Goal: Information Seeking & Learning: Learn about a topic

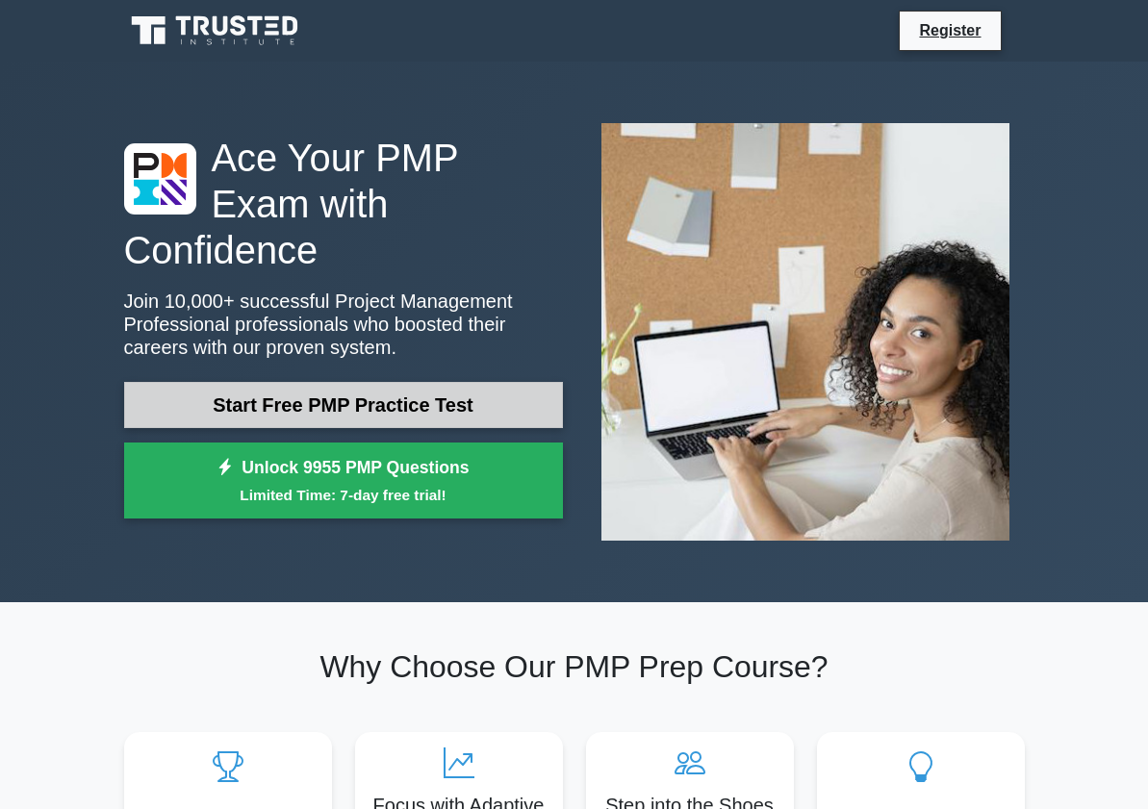
click at [315, 382] on link "Start Free PMP Practice Test" at bounding box center [343, 405] width 439 height 46
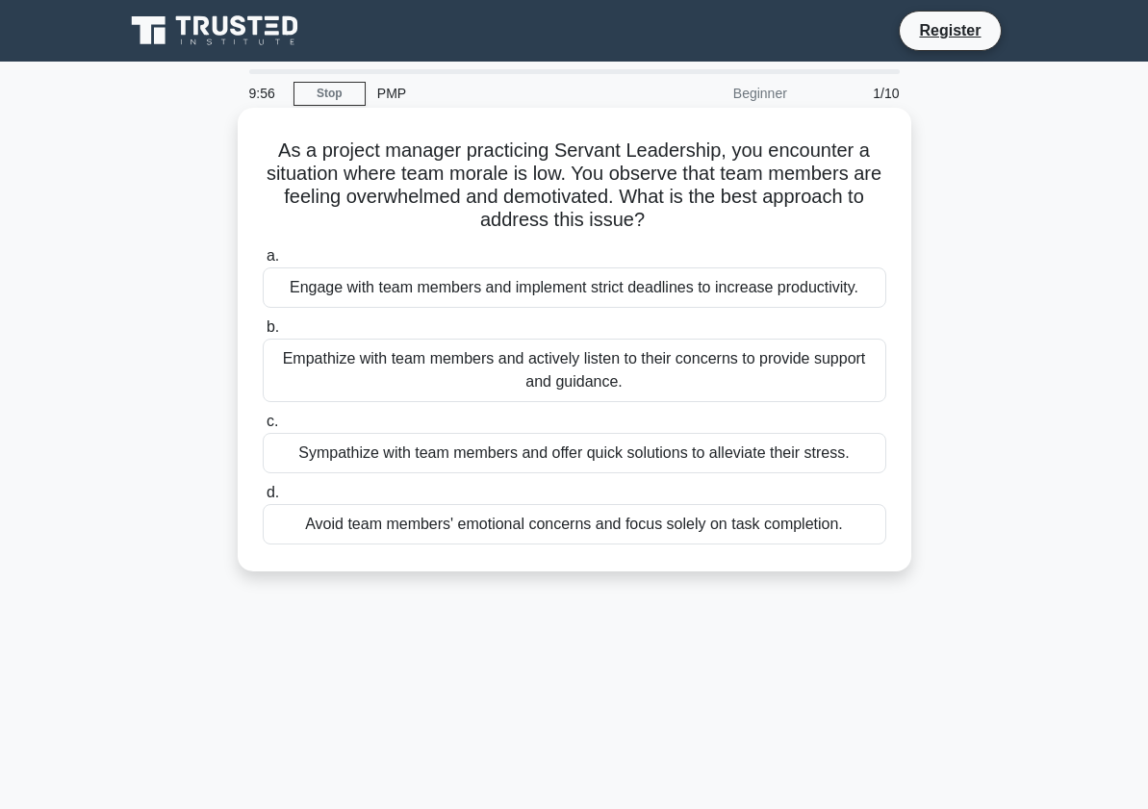
drag, startPoint x: 1030, startPoint y: 88, endPoint x: 459, endPoint y: 180, distance: 578.2
click at [459, 180] on h5 "As a project manager practicing Servant Leadership, you encounter a situation w…" at bounding box center [575, 186] width 628 height 94
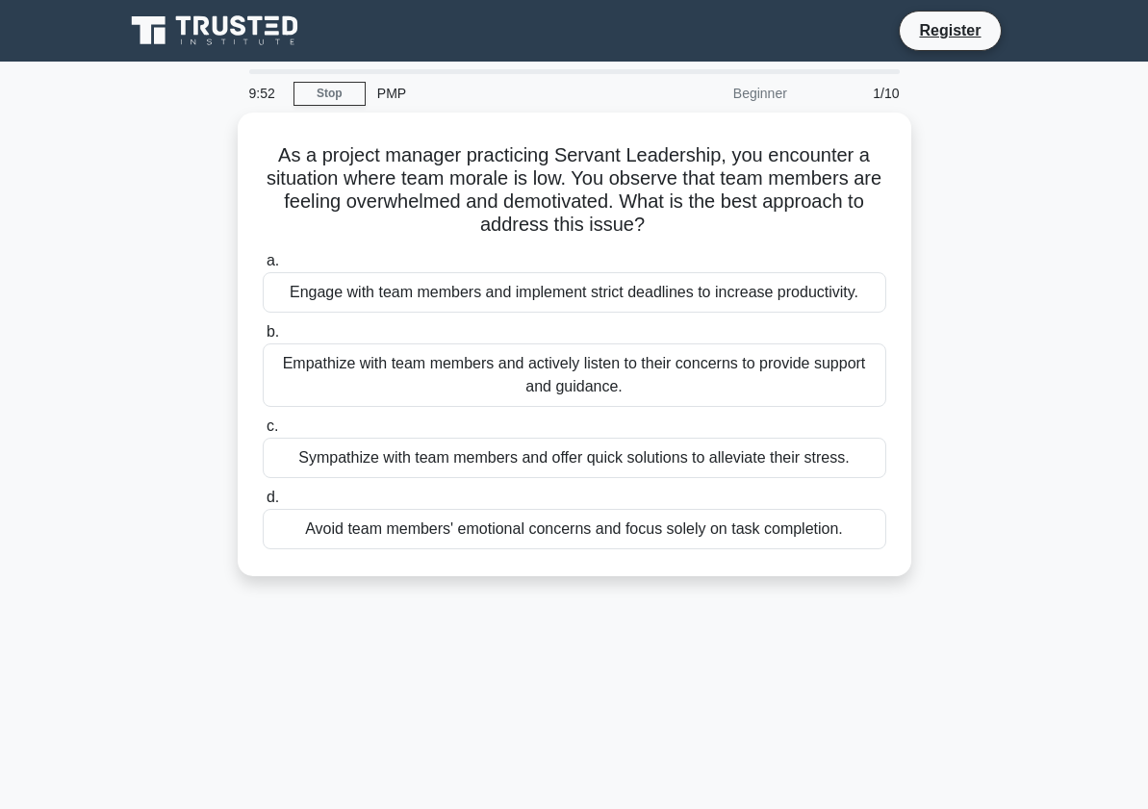
drag, startPoint x: 989, startPoint y: 170, endPoint x: 889, endPoint y: 25, distance: 176.5
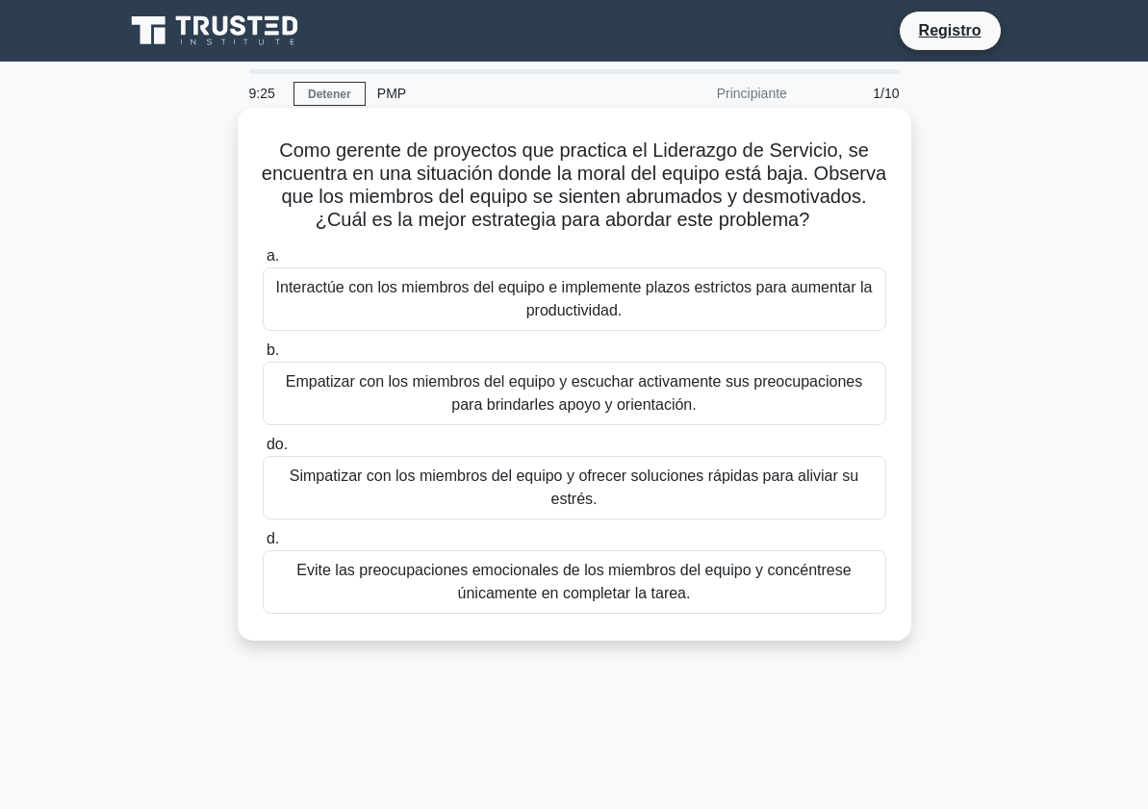
click at [444, 417] on font "Empatizar con los miembros del equipo y escuchar activamente sus preocupaciones…" at bounding box center [574, 394] width 606 height 46
click at [263, 357] on input "b. Empatizar con los miembros del equipo y escuchar activamente sus preocupacio…" at bounding box center [263, 351] width 0 height 13
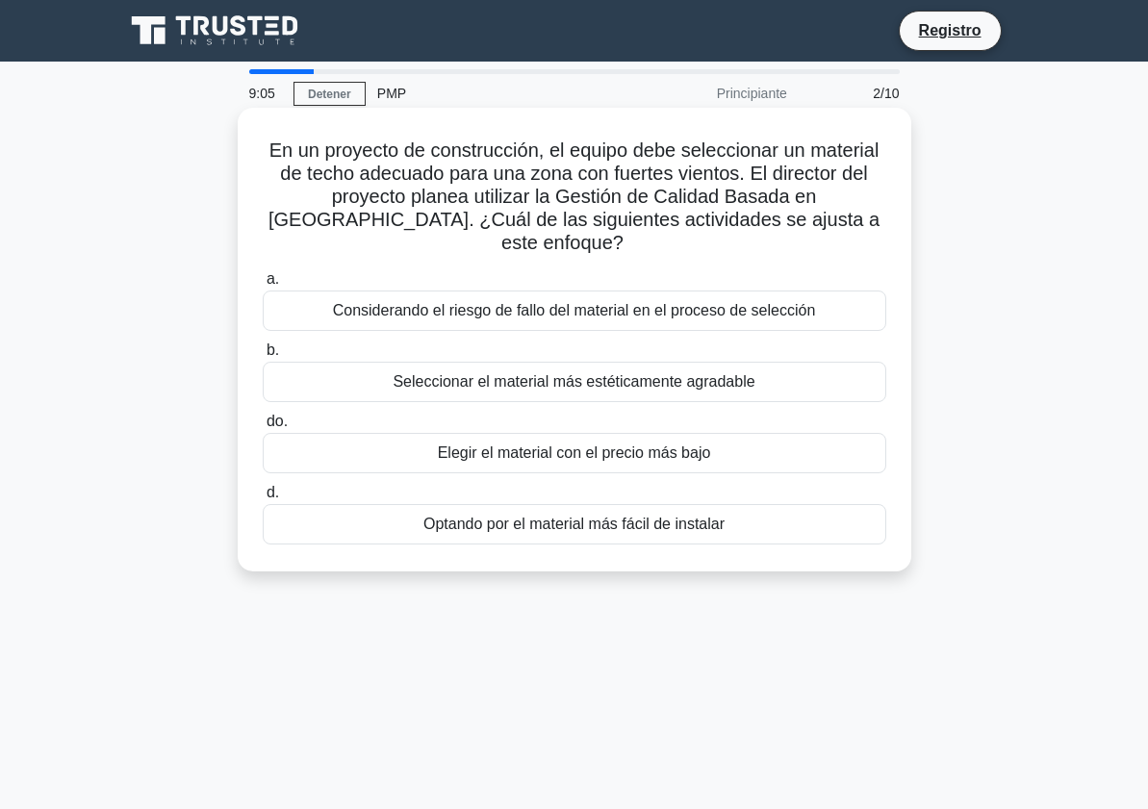
click at [541, 302] on font "Considerando el riesgo de fallo del material en el proceso de selección" at bounding box center [574, 310] width 483 height 16
click at [263, 286] on input "a. Considerando el riesgo de fallo del material en el proceso de selección" at bounding box center [263, 279] width 0 height 13
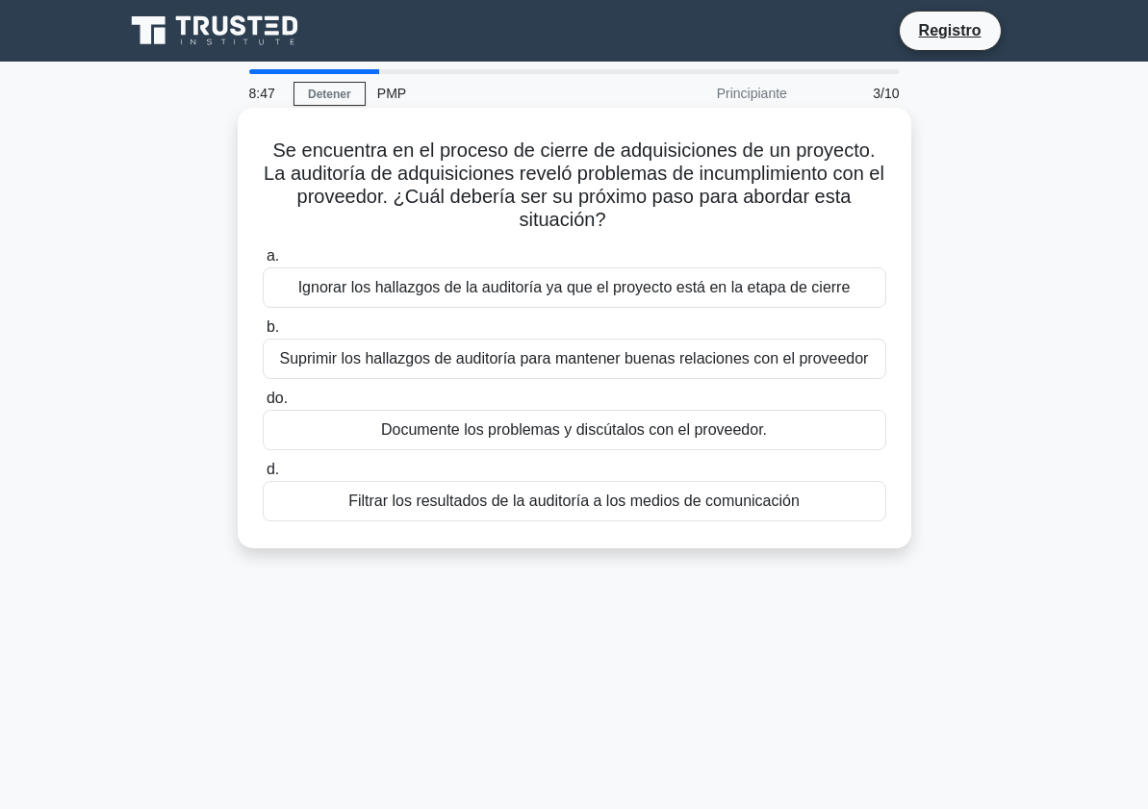
click at [614, 431] on font "Documente los problemas y discútalos con el proveedor." at bounding box center [574, 430] width 386 height 16
click at [263, 405] on input "do. Documente los problemas y discútalos con el proveedor." at bounding box center [263, 399] width 0 height 13
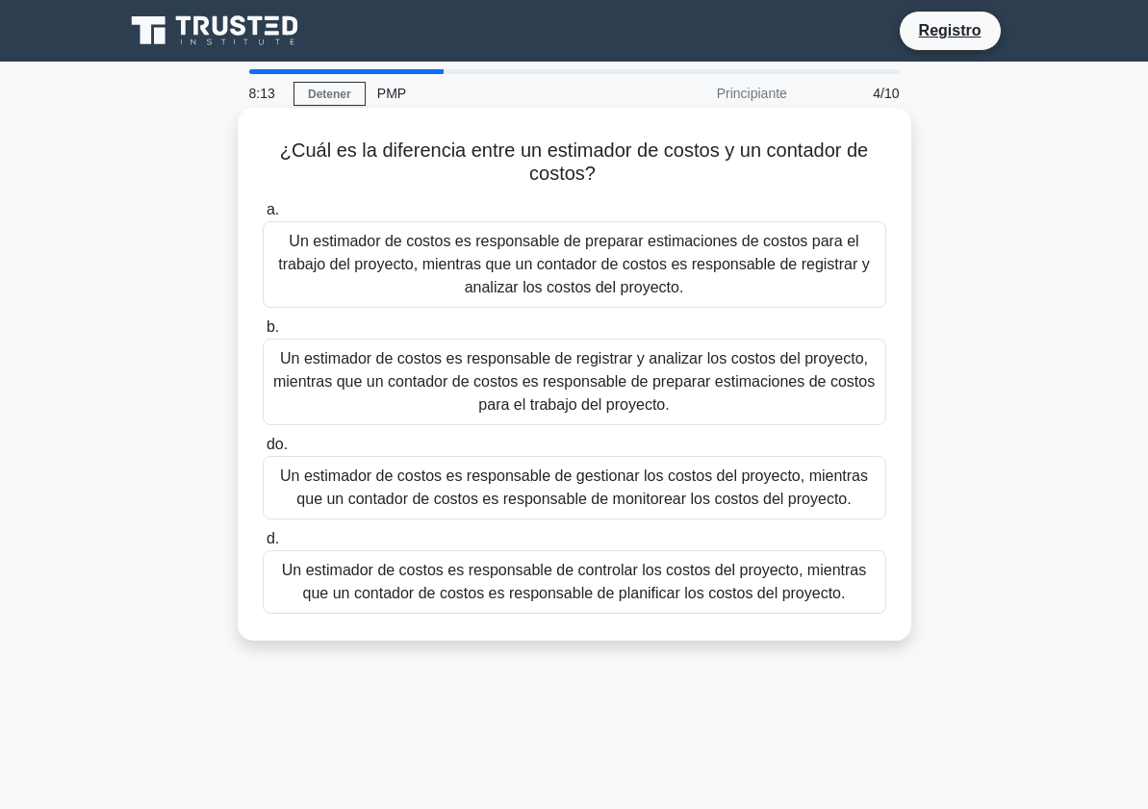
click at [583, 245] on font "Un estimador de costos es responsable de preparar estimaciones de costos para e…" at bounding box center [574, 264] width 592 height 63
click at [263, 217] on input "a. Un estimador de costos es responsable de preparar estimaciones de costos par…" at bounding box center [263, 210] width 0 height 13
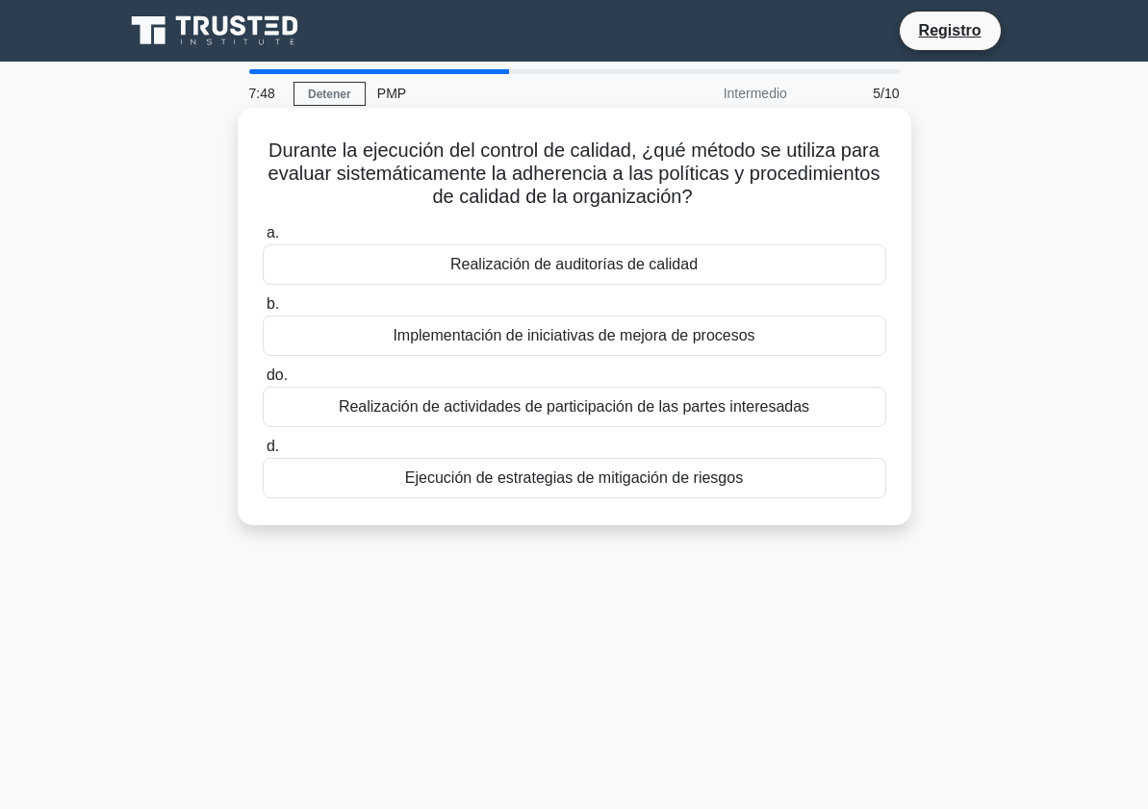
click at [640, 259] on font "Realización de auditorías de calidad" at bounding box center [573, 264] width 247 height 16
click at [263, 240] on input "a. Realización de auditorías de calidad" at bounding box center [263, 233] width 0 height 13
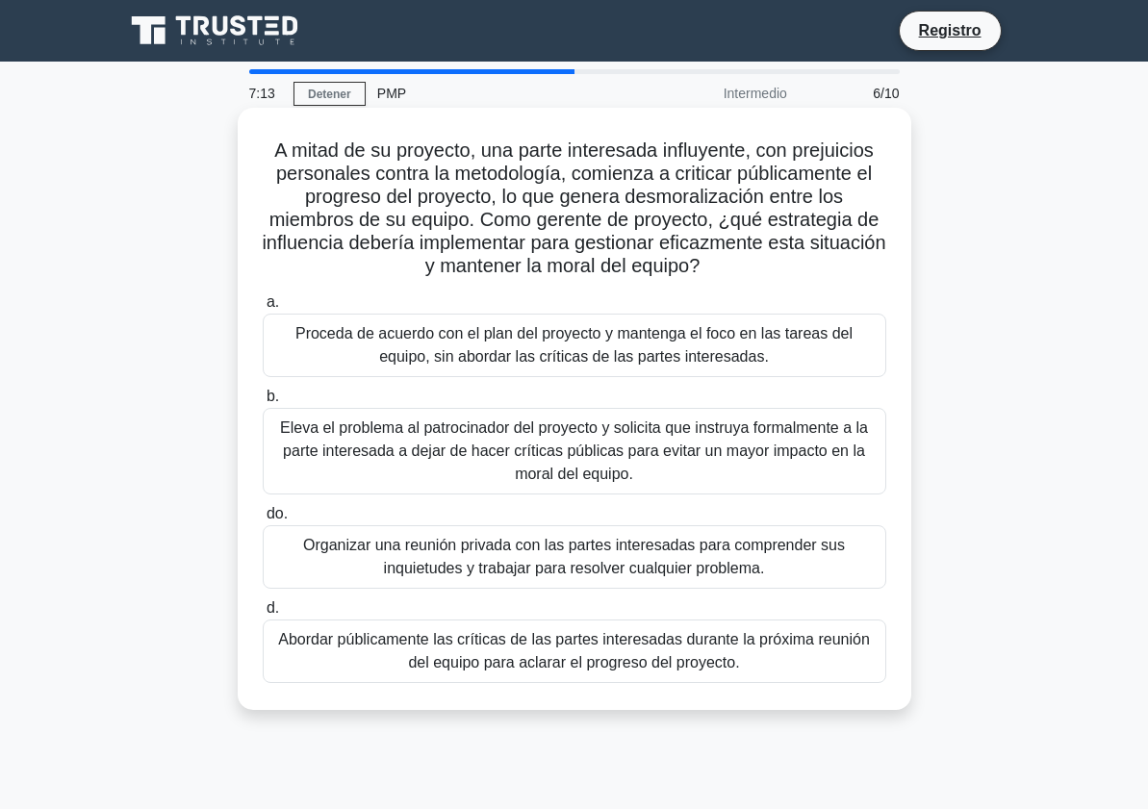
click at [547, 551] on font "Organizar una reunión privada con las partes interesadas para comprender sus in…" at bounding box center [574, 556] width 542 height 39
click at [263, 521] on input "do. Organizar una reunión privada con las partes interesadas para comprender su…" at bounding box center [263, 514] width 0 height 13
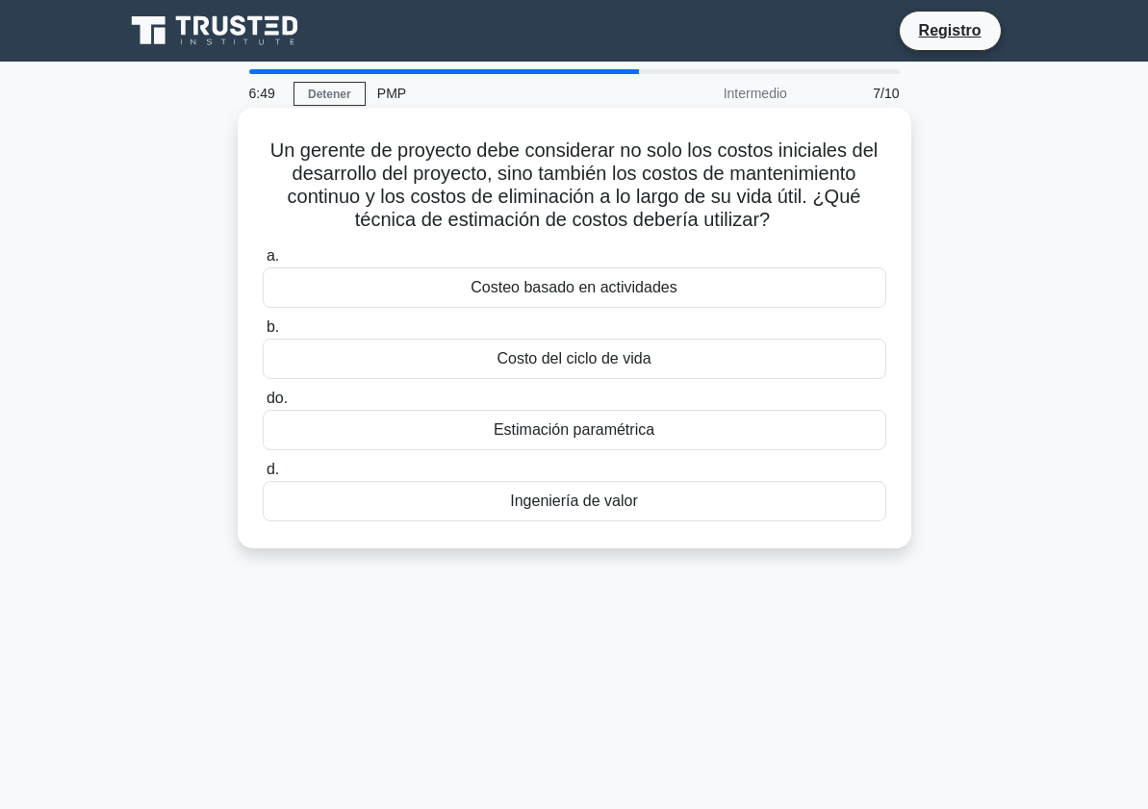
click at [602, 425] on font "Estimación paramétrica" at bounding box center [574, 430] width 161 height 16
click at [263, 405] on input "do. Estimación paramétrica" at bounding box center [263, 399] width 0 height 13
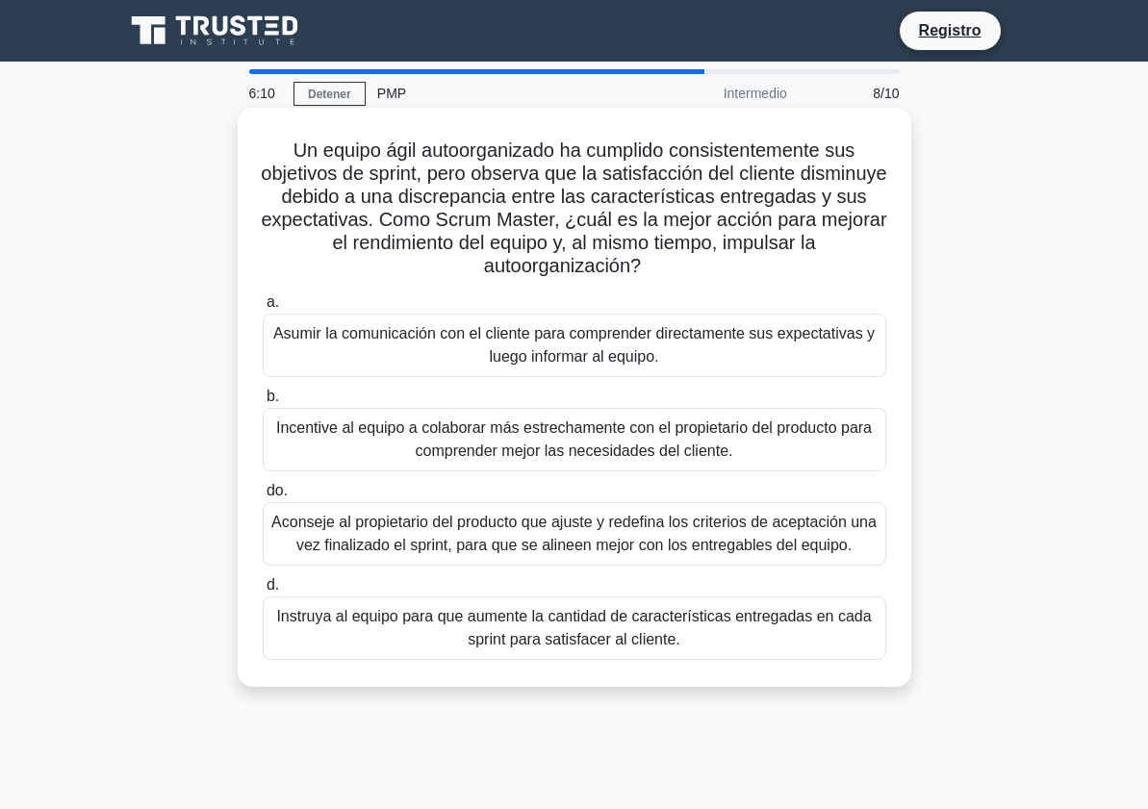
click at [550, 451] on font "Incentive al equipo a colaborar más estrechamente con el propietario del produc…" at bounding box center [574, 439] width 596 height 39
click at [263, 403] on input "b. Incentive al equipo a colaborar más estrechamente con el propietario del pro…" at bounding box center [263, 397] width 0 height 13
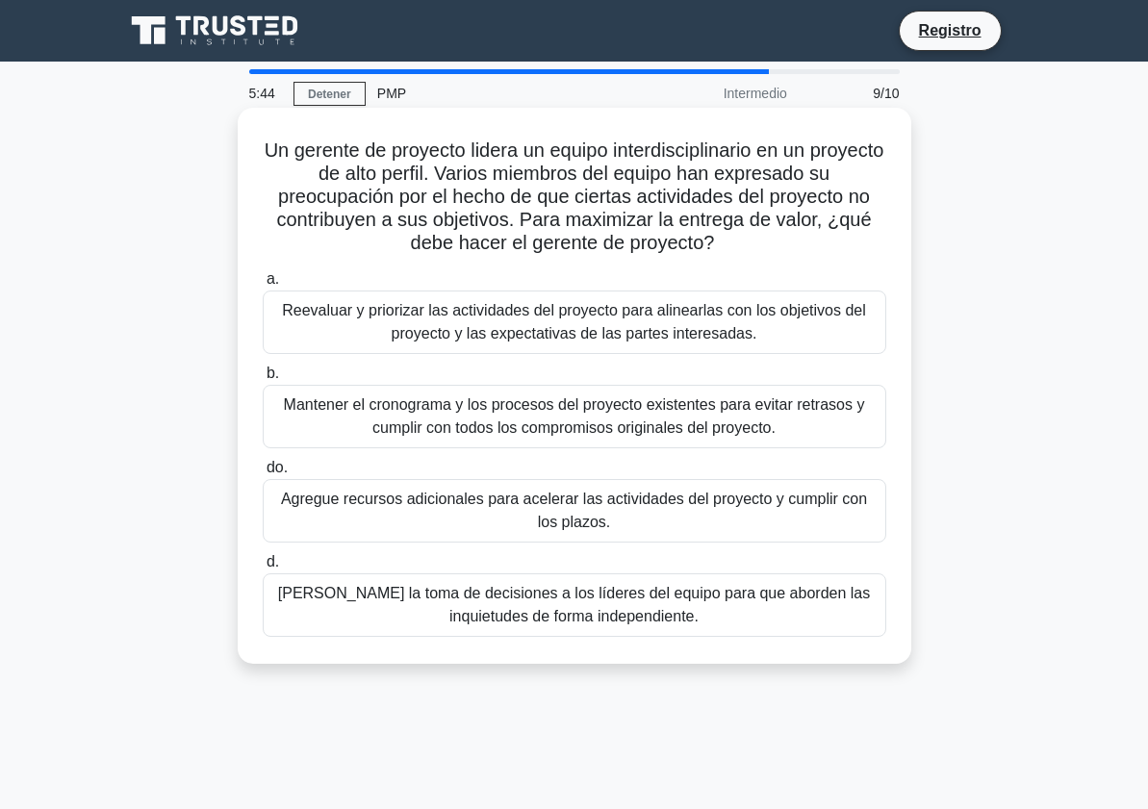
click at [676, 335] on font "Reevaluar y priorizar las actividades del proyecto para alinearlas con los obje…" at bounding box center [574, 321] width 584 height 39
click at [601, 319] on font "Reevaluar y priorizar las actividades del proyecto para alinearlas con los obje…" at bounding box center [574, 321] width 584 height 39
click at [263, 286] on input "a. Reevaluar y priorizar las actividades del proyecto para alinearlas con los o…" at bounding box center [263, 279] width 0 height 13
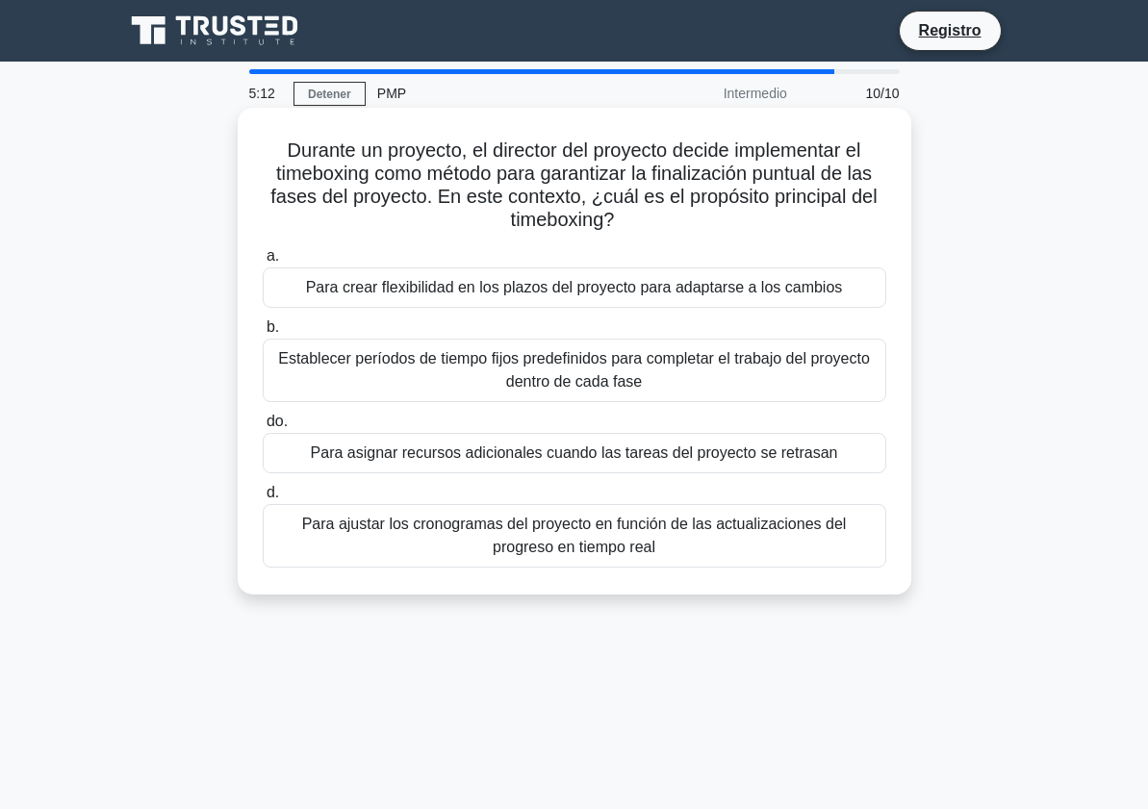
click at [560, 370] on font "Establecer períodos de tiempo fijos predefinidos para completar el trabajo del …" at bounding box center [574, 369] width 592 height 39
click at [263, 334] on input "b. Establecer períodos de tiempo fijos predefinidos para completar el trabajo d…" at bounding box center [263, 327] width 0 height 13
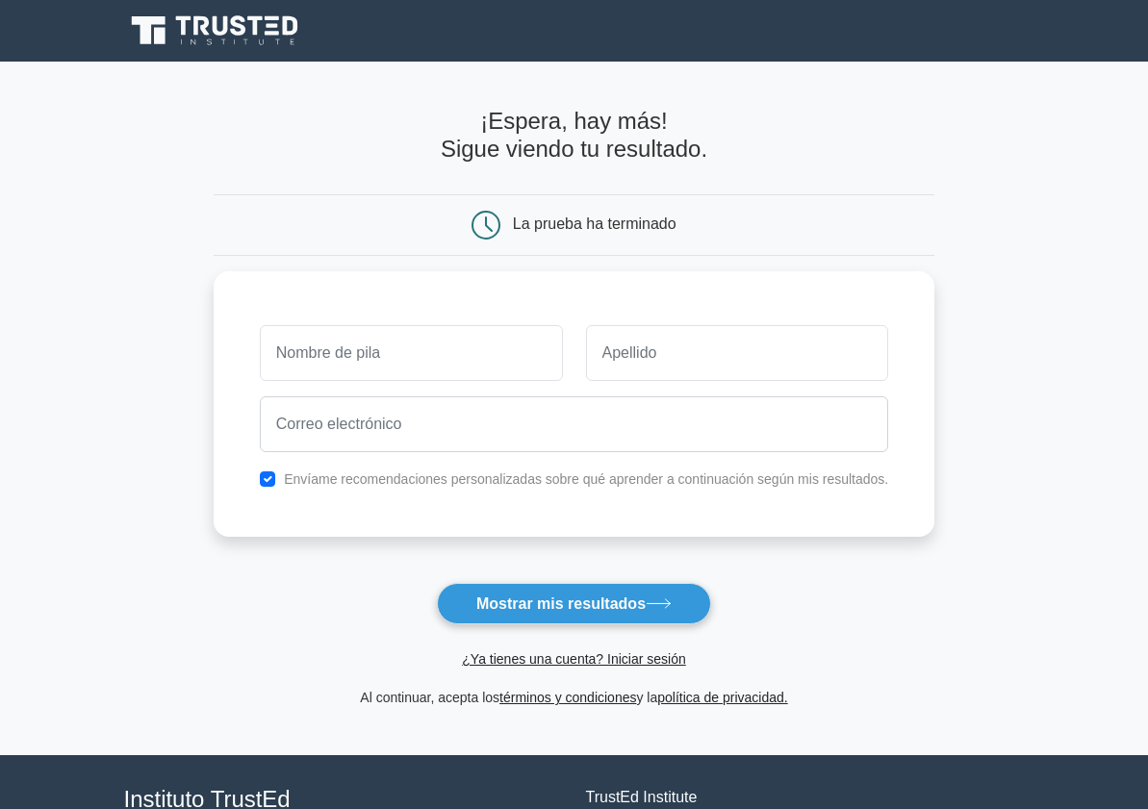
click at [490, 580] on form "¡Espera, hay más! Sigue viendo tu resultado. La prueba ha terminado y la" at bounding box center [575, 409] width 722 height 602
click at [500, 597] on font "Mostrar mis resultados" at bounding box center [560, 603] width 169 height 16
